Goal: Navigation & Orientation: Find specific page/section

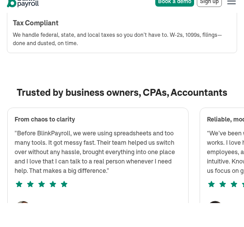
scroll to position [1132, 0]
